Goal: Check status: Check status

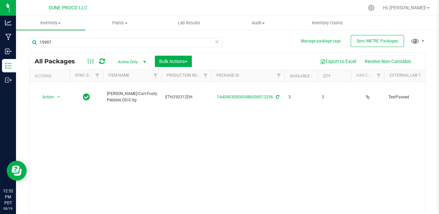
type input "15997"
click at [340, 205] on div "Action Action Adjust qty Create package Edit attributes Global inventory Locate…" at bounding box center [228, 149] width 396 height 135
click at [130, 63] on span "Active Only" at bounding box center [130, 61] width 37 height 9
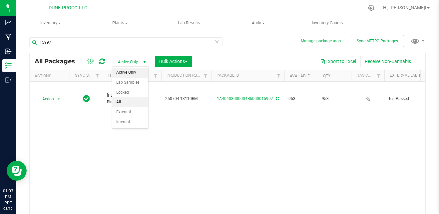
click at [137, 99] on li "All" at bounding box center [130, 102] width 36 height 10
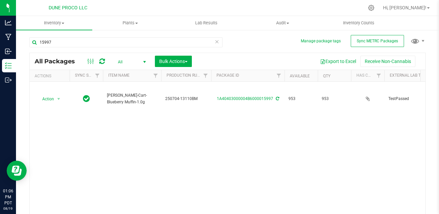
click at [194, 141] on div "Action Action Adjust qty Create package Edit attributes Global inventory Locate…" at bounding box center [228, 149] width 396 height 135
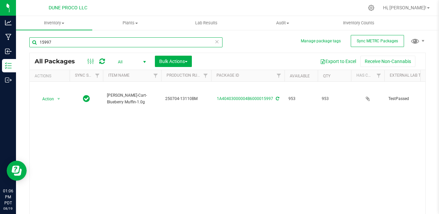
click at [101, 47] on input "15997" at bounding box center [125, 42] width 193 height 10
type input "13332"
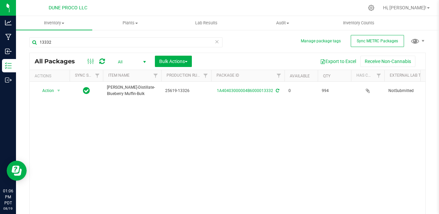
click at [63, 69] on div "All Packages All Active Only Lab Samples Locked All External Internal Bulk Acti…" at bounding box center [228, 61] width 396 height 17
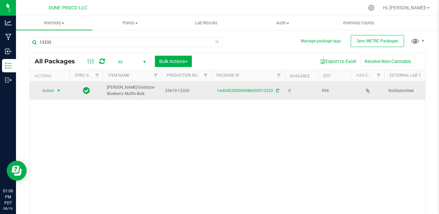
click at [55, 89] on span "select" at bounding box center [59, 90] width 8 height 9
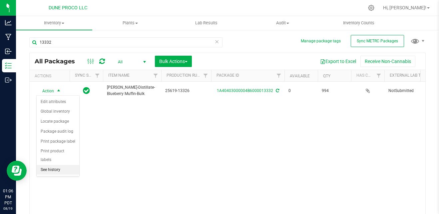
click at [60, 165] on li "See history" at bounding box center [58, 170] width 43 height 10
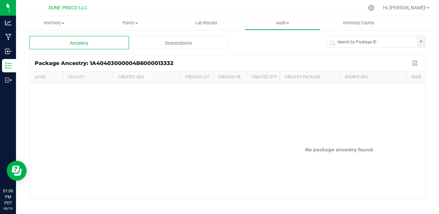
scroll to position [1, 0]
click at [193, 38] on div "Descendants" at bounding box center [179, 42] width 100 height 13
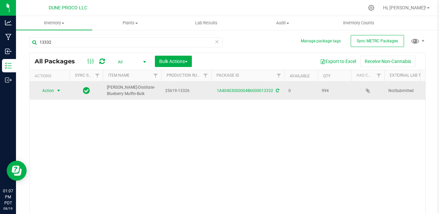
click at [49, 88] on span "Action" at bounding box center [45, 90] width 18 height 9
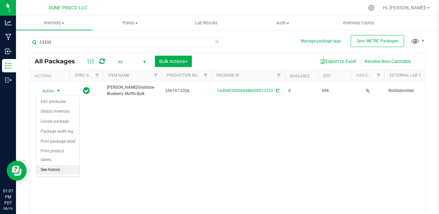
click at [57, 165] on li "See history" at bounding box center [58, 170] width 43 height 10
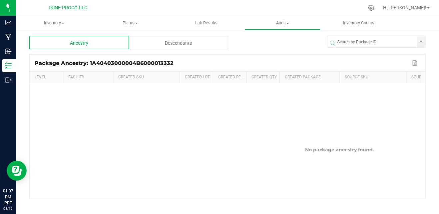
click at [161, 45] on div "Descendants" at bounding box center [179, 42] width 100 height 13
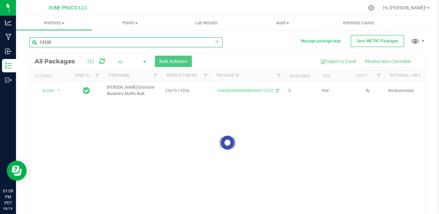
click at [85, 45] on input "13332" at bounding box center [125, 42] width 193 height 10
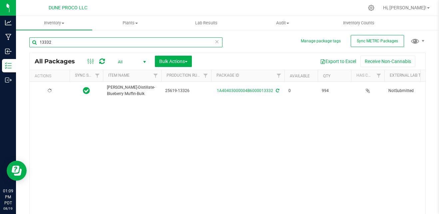
click at [85, 45] on input "13332" at bounding box center [125, 42] width 193 height 10
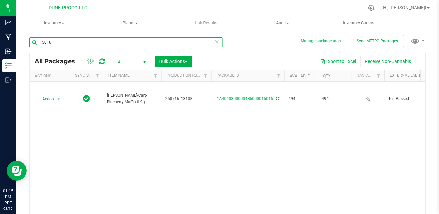
click at [173, 43] on input "15016" at bounding box center [125, 42] width 193 height 10
type input "15997"
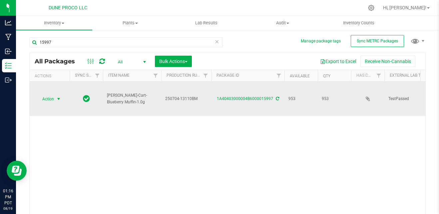
click at [61, 101] on span "select" at bounding box center [58, 98] width 5 height 5
click at [57, 96] on span "select" at bounding box center [58, 98] width 5 height 5
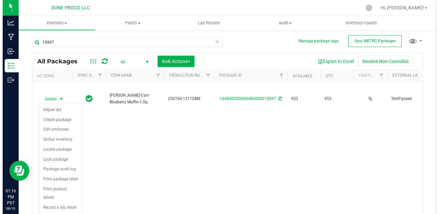
scroll to position [19, 0]
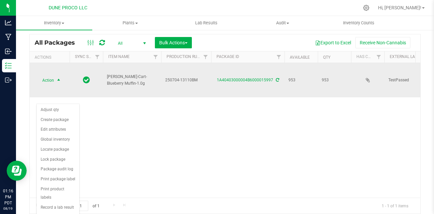
click at [56, 80] on span "select" at bounding box center [58, 80] width 5 height 5
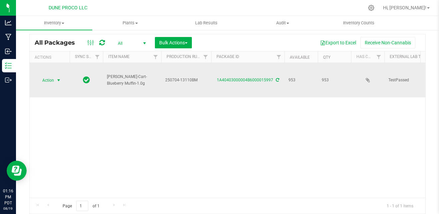
click at [56, 80] on span "select" at bounding box center [58, 80] width 5 height 5
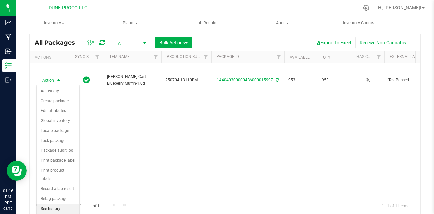
click at [50, 204] on li "See history" at bounding box center [58, 209] width 43 height 10
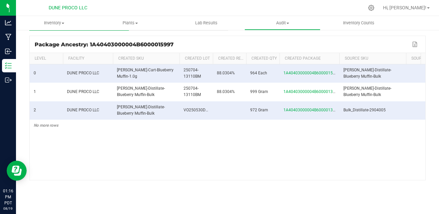
scroll to position [24, 0]
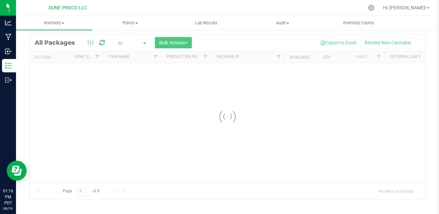
scroll to position [19, 0]
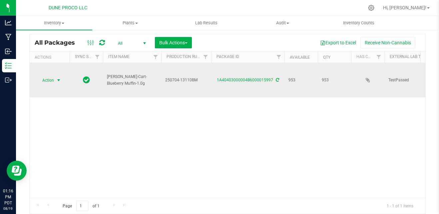
click at [61, 81] on span "select" at bounding box center [58, 80] width 5 height 5
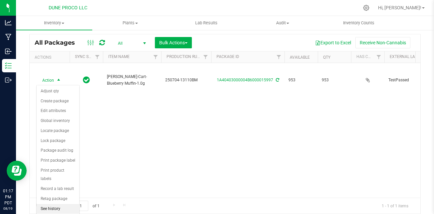
click at [48, 204] on li "See history" at bounding box center [58, 209] width 43 height 10
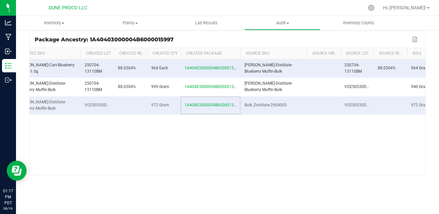
click at [240, 105] on td "1A40403000004B6000013116" at bounding box center [211, 105] width 60 height 18
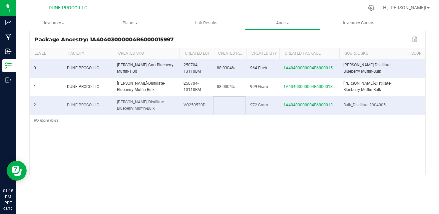
drag, startPoint x: 283, startPoint y: 124, endPoint x: 231, endPoint y: 111, distance: 53.4
click at [231, 111] on td at bounding box center [229, 105] width 33 height 18
click at [209, 139] on div "0 DUNE PROCO LLC [PERSON_NAME]-Cart-Blueberry Muffin-1.0g 250704-13110BM 88.030…" at bounding box center [228, 117] width 396 height 116
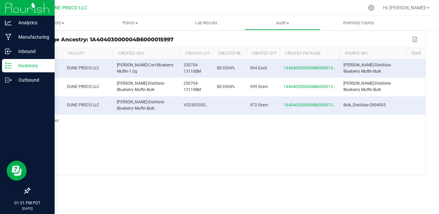
click at [21, 64] on p "Inventory" at bounding box center [32, 66] width 40 height 8
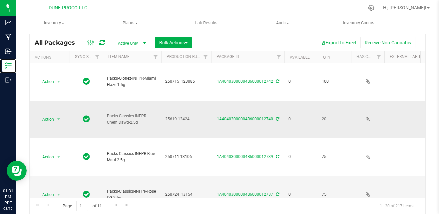
scroll to position [19, 0]
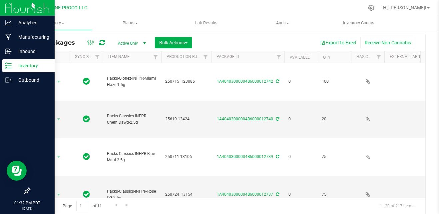
click at [9, 69] on icon at bounding box center [8, 65] width 7 height 7
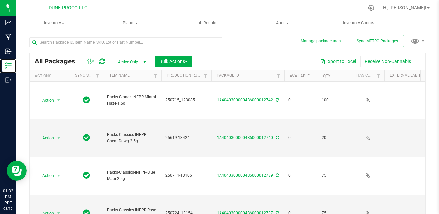
scroll to position [0, 0]
click at [75, 52] on div at bounding box center [125, 44] width 193 height 15
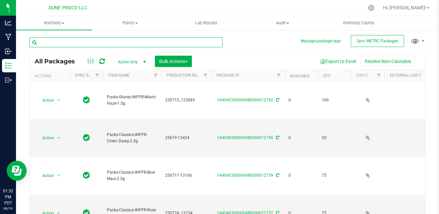
click at [74, 41] on input "text" at bounding box center [125, 42] width 193 height 10
type input "15997"
